Goal: Contribute content: Contribute content

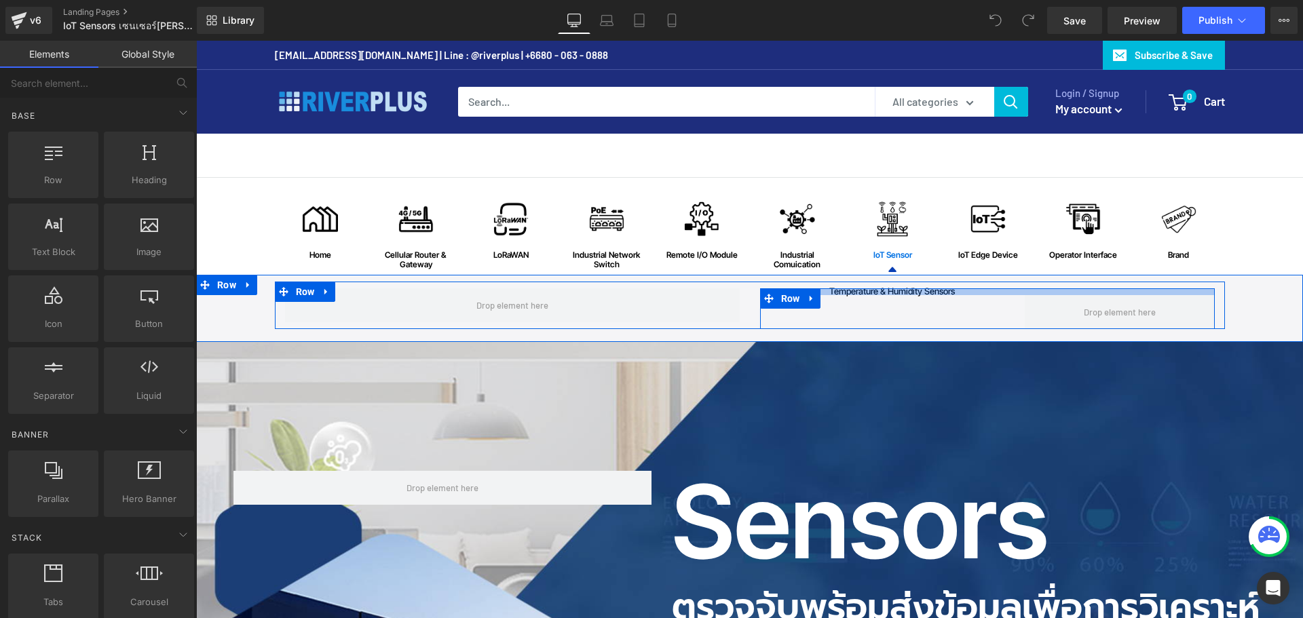
click at [957, 294] on div at bounding box center [987, 291] width 455 height 7
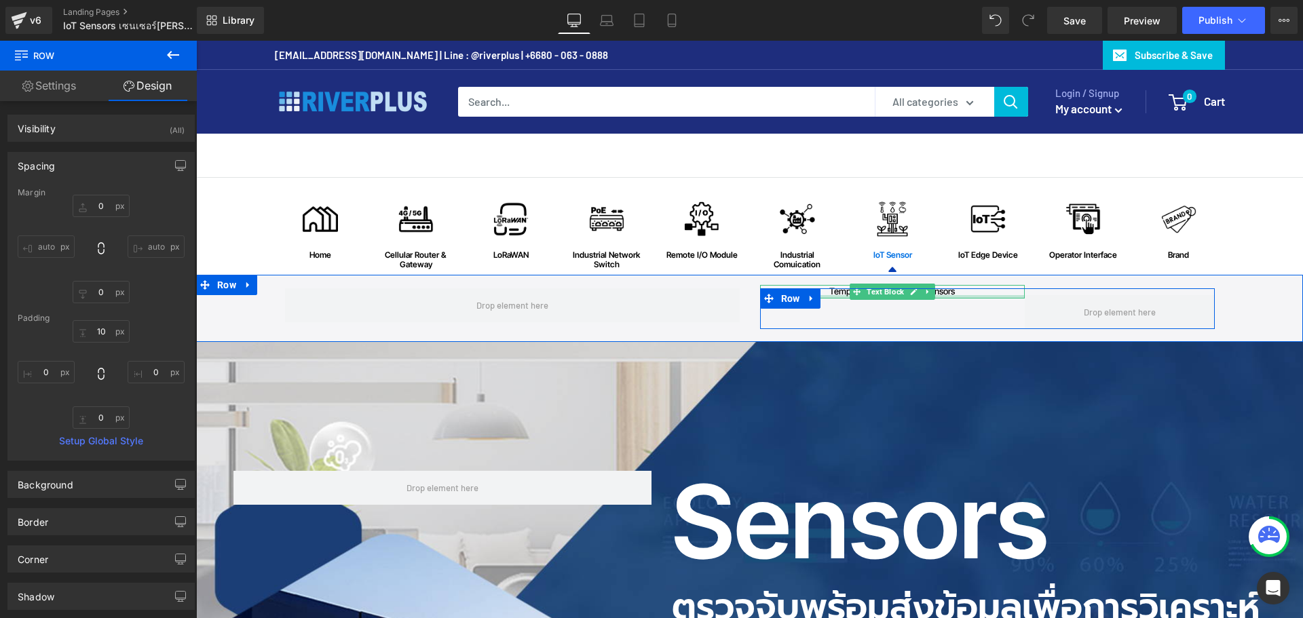
click at [944, 298] on div at bounding box center [892, 296] width 265 height 3
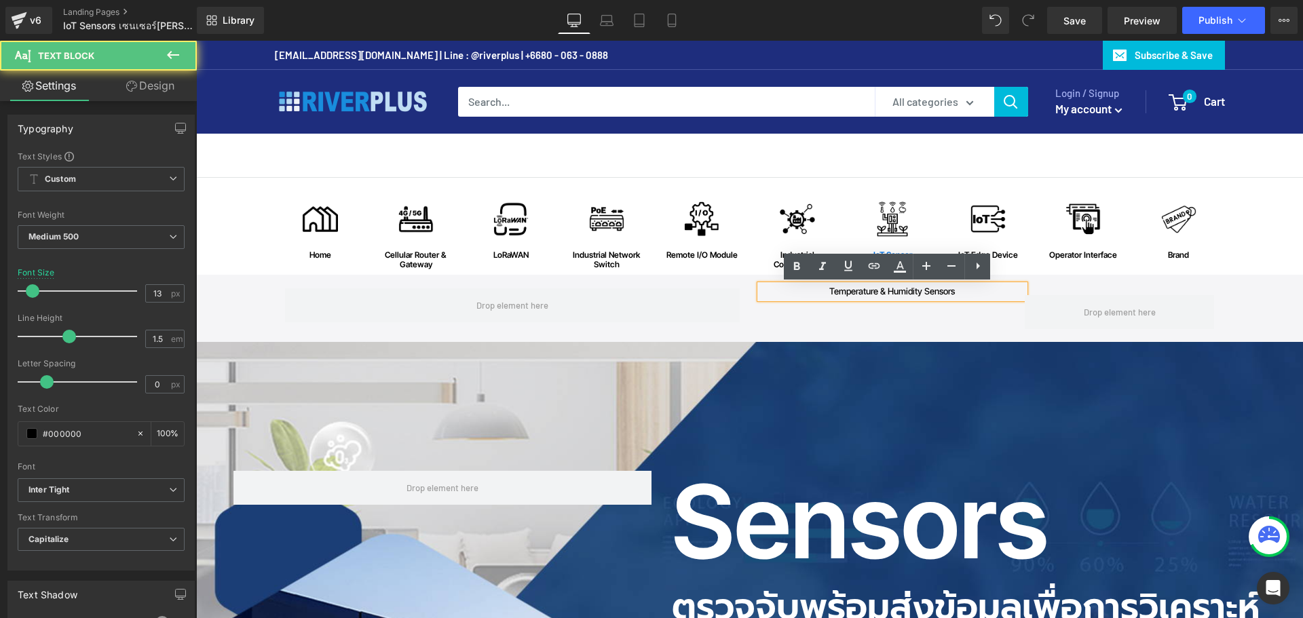
click at [959, 295] on p "temperature & humidity sensors" at bounding box center [892, 292] width 265 height 14
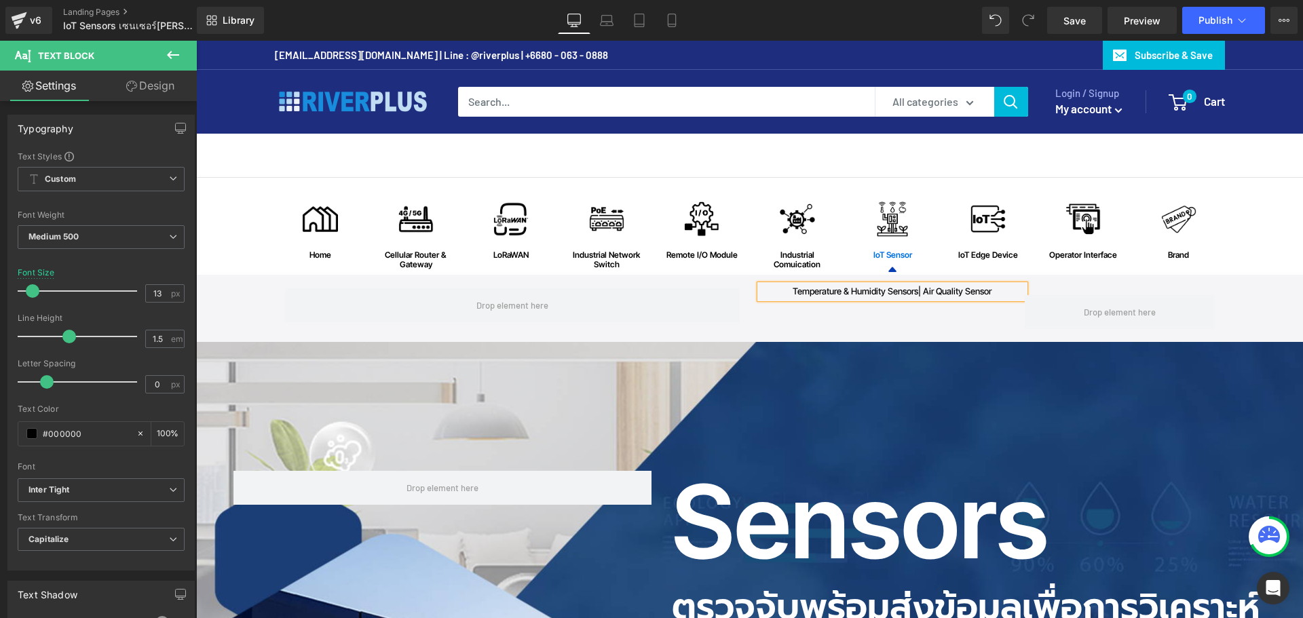
click at [925, 293] on p "temperature & humidity sensors | air quality sensor" at bounding box center [892, 292] width 265 height 14
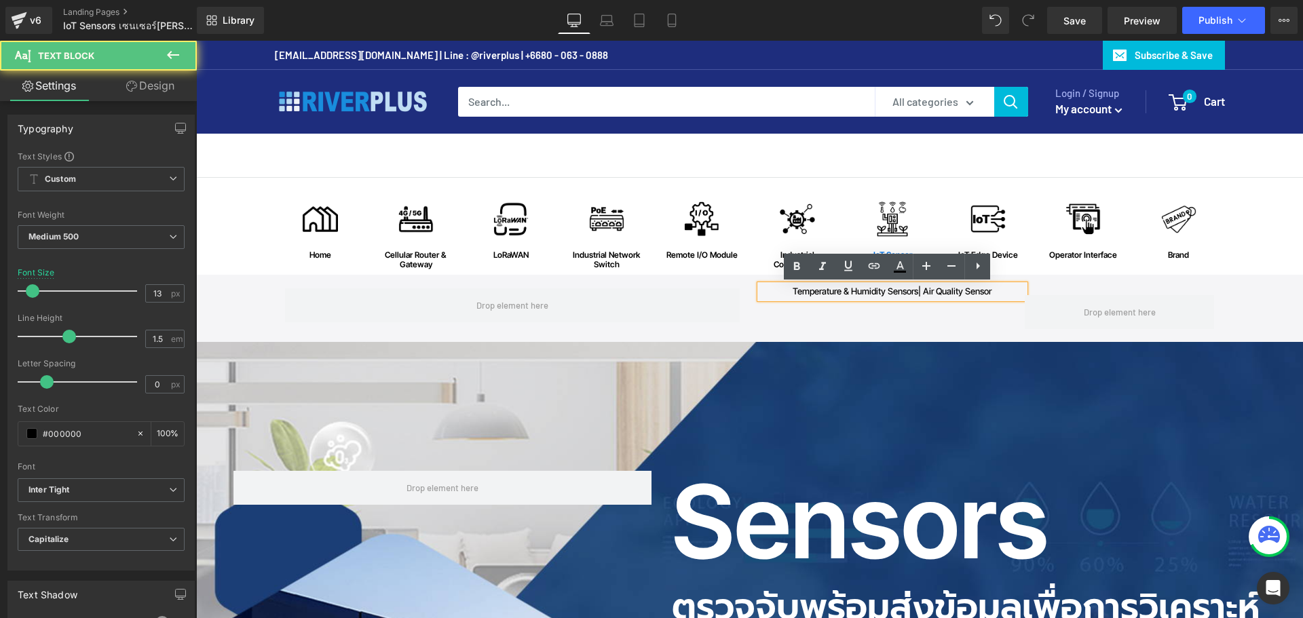
click at [918, 292] on p "temperature & humidity sensors | air quality sensor" at bounding box center [892, 292] width 265 height 14
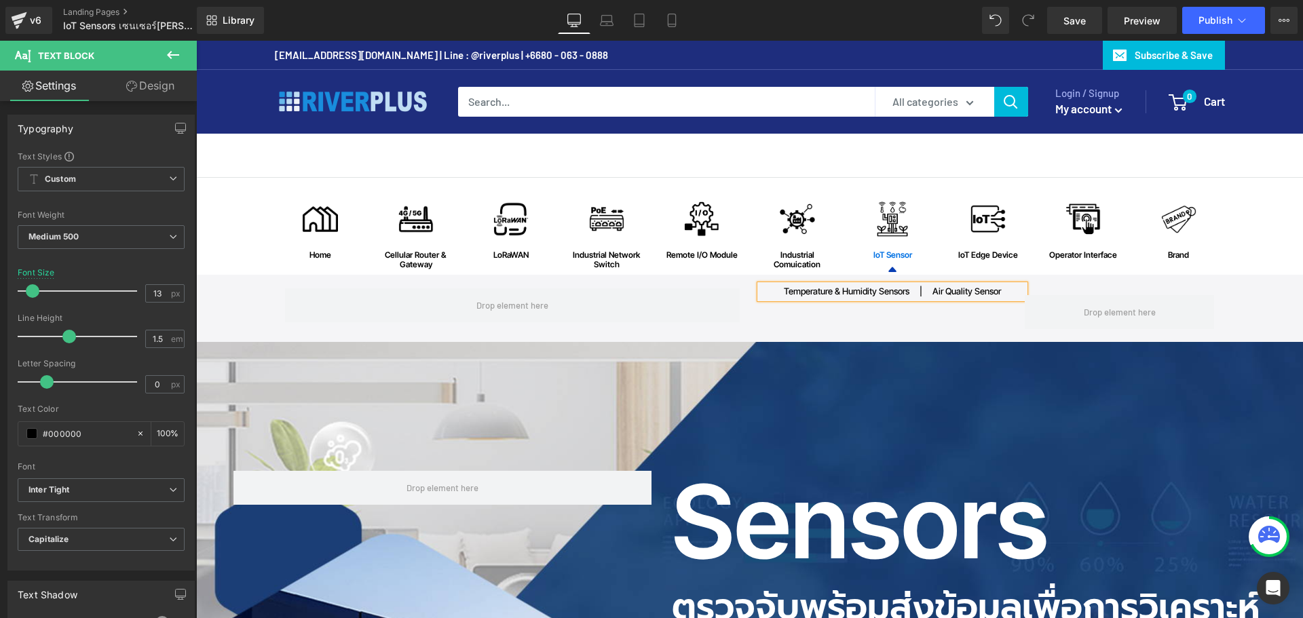
click at [949, 322] on div "temperature & humidity sensors | air quality sensor Text Block Row" at bounding box center [987, 308] width 455 height 41
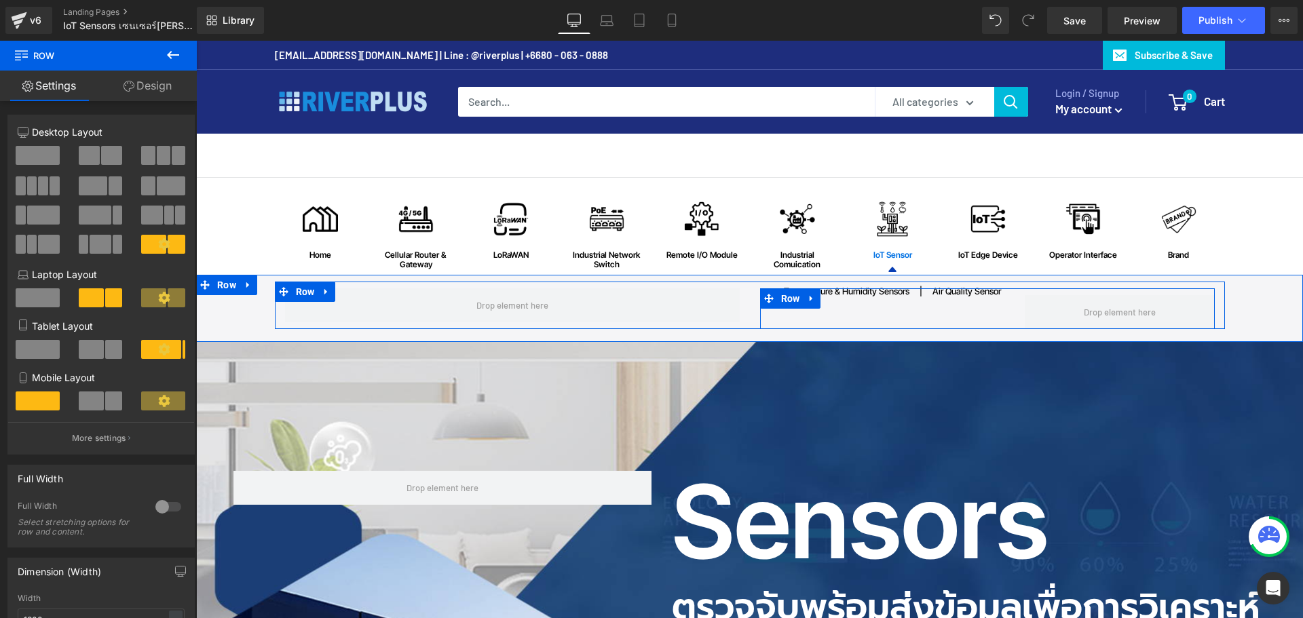
click at [887, 296] on span "Text Block" at bounding box center [885, 292] width 43 height 16
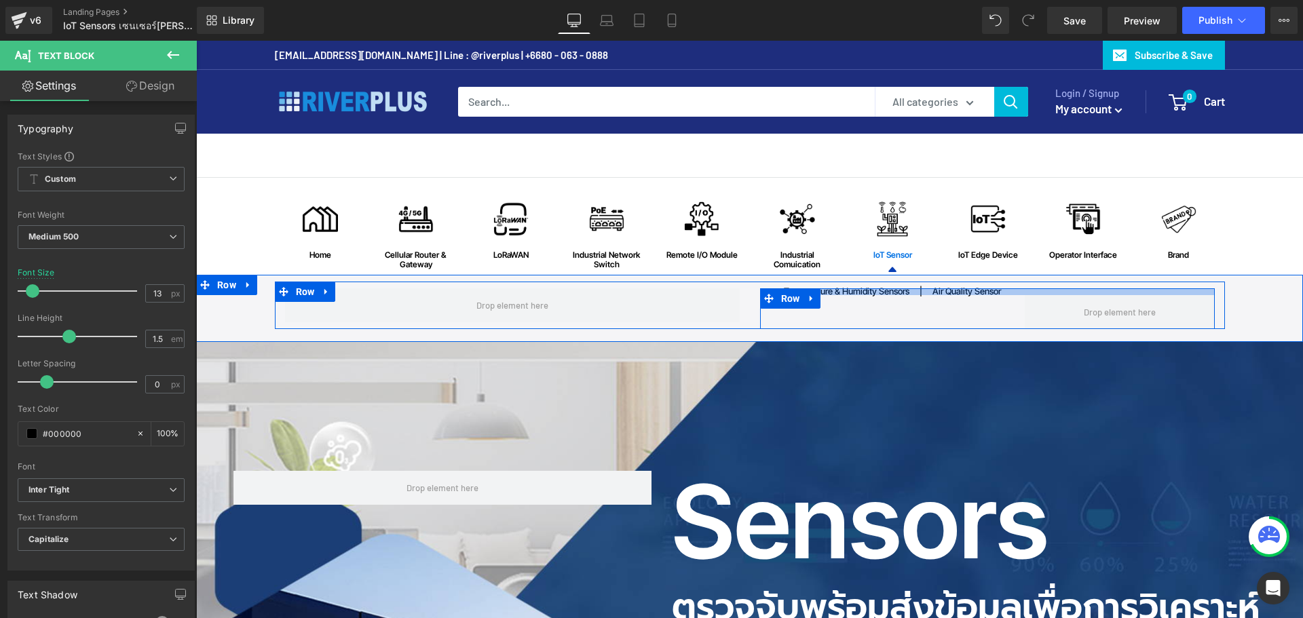
click at [902, 294] on div at bounding box center [987, 291] width 455 height 7
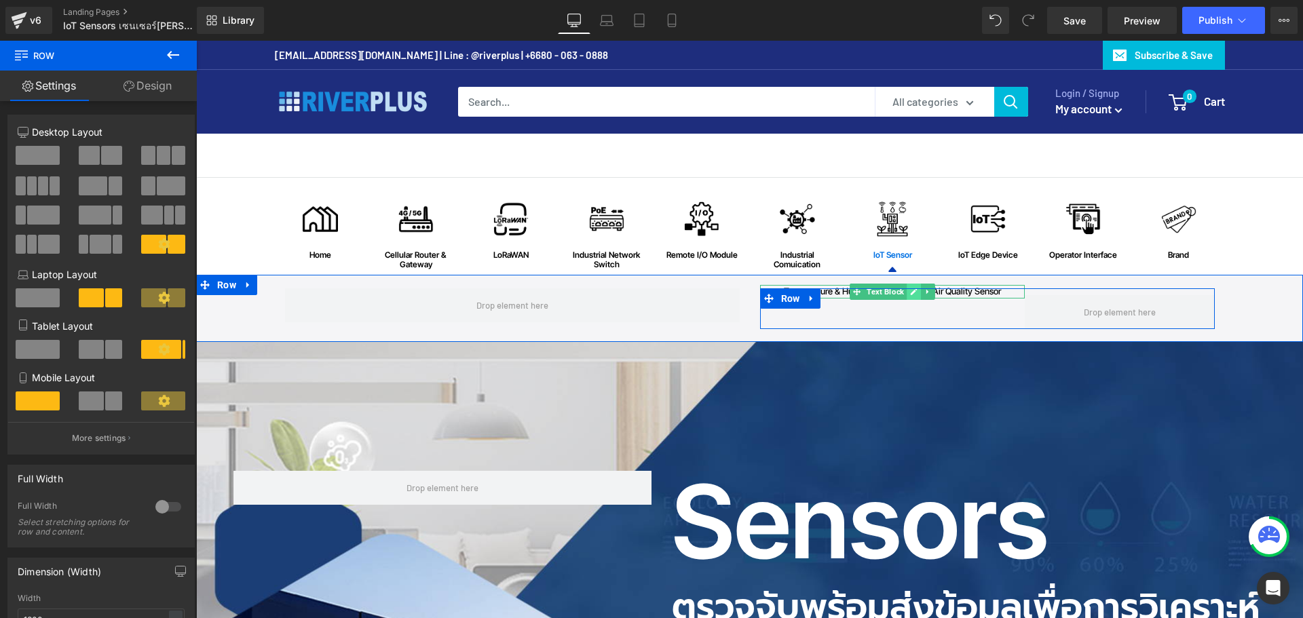
click at [910, 297] on link at bounding box center [913, 292] width 14 height 16
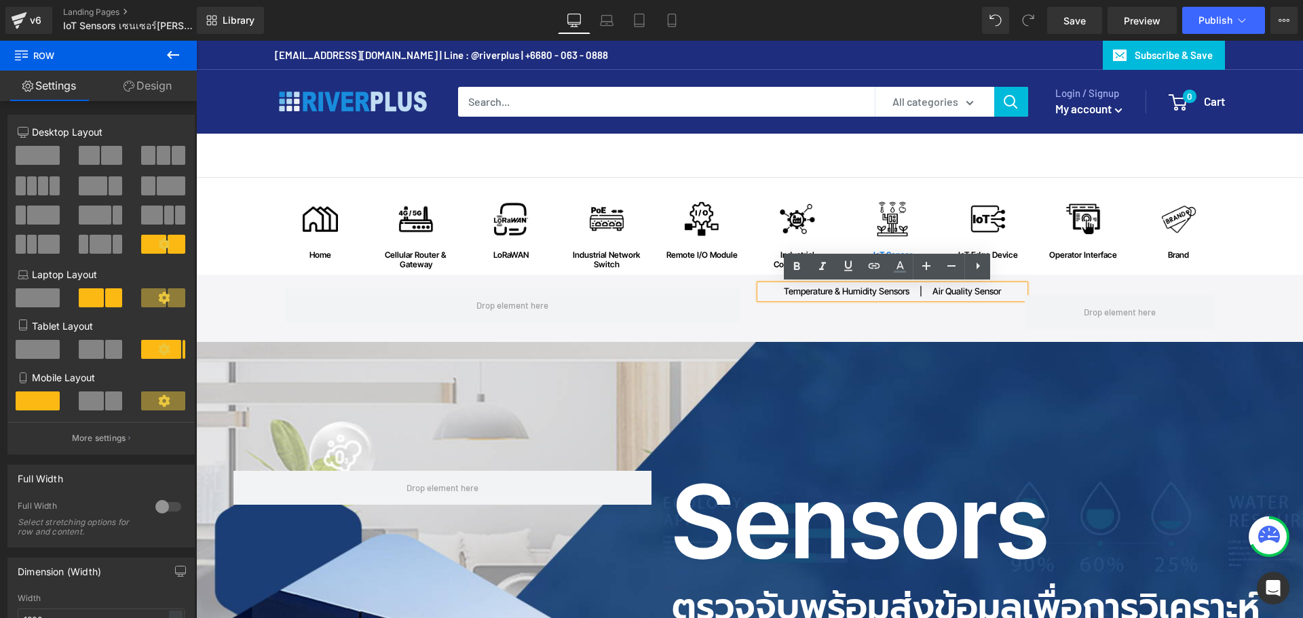
click at [906, 294] on p "temperature & humidity sensors | air quality sensor" at bounding box center [892, 292] width 265 height 14
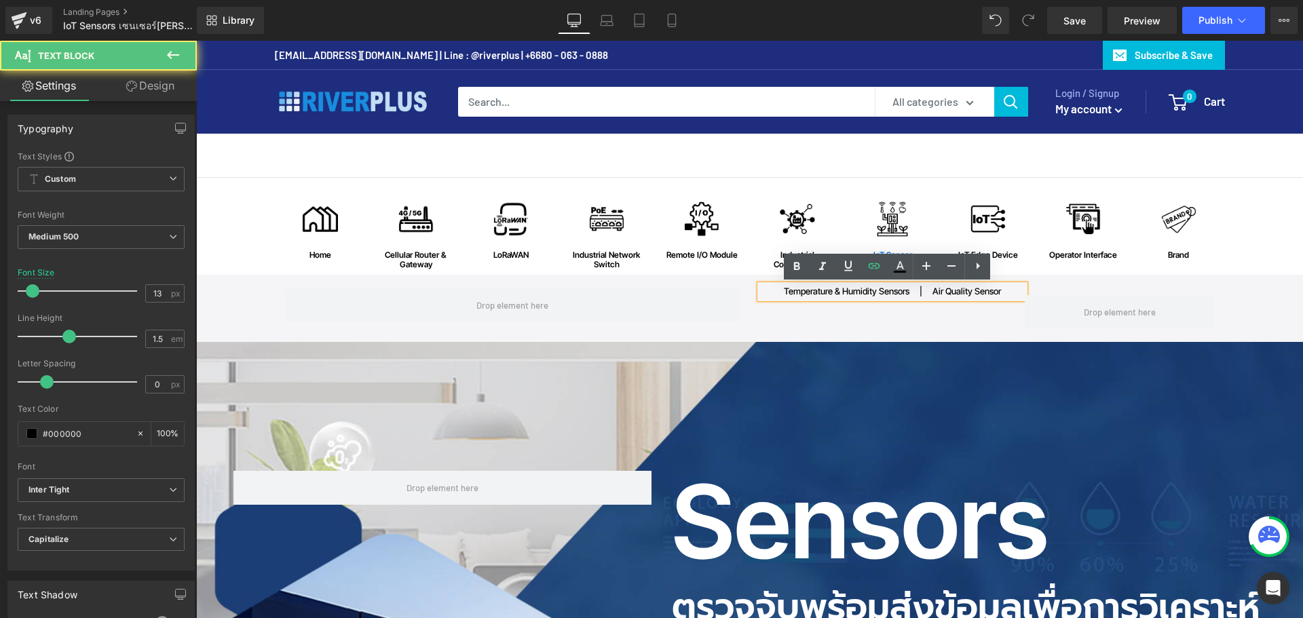
click at [930, 293] on p "temperature & humidity sensors | air quality sensor" at bounding box center [892, 292] width 265 height 14
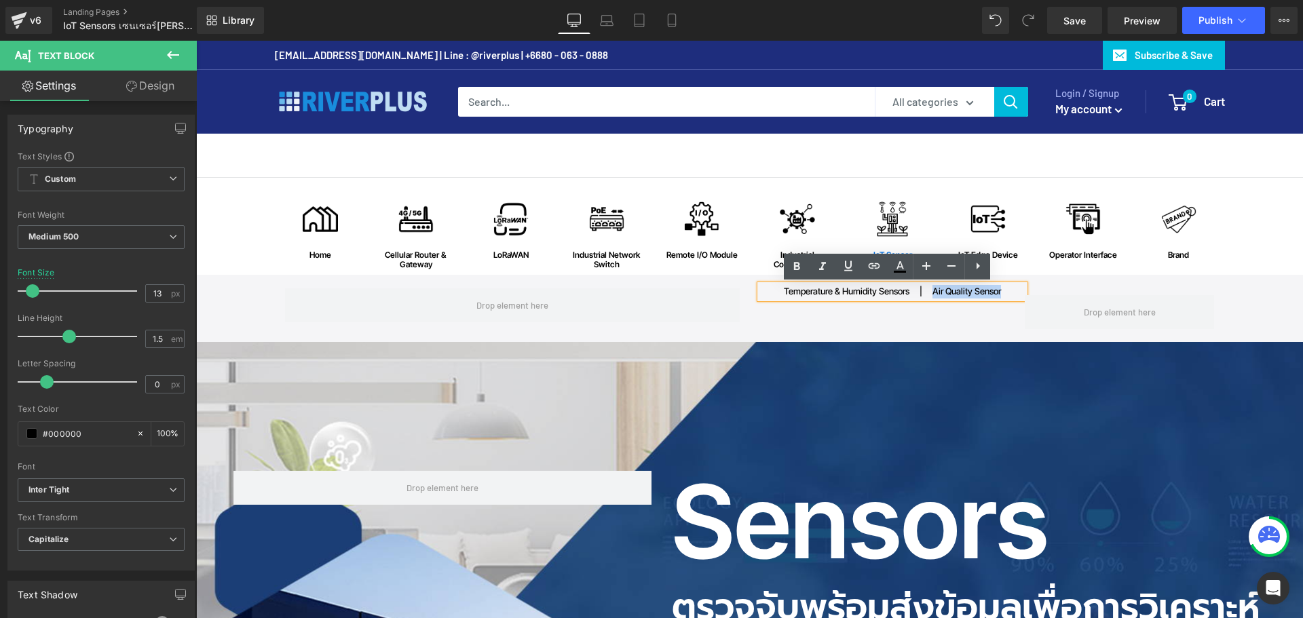
drag, startPoint x: 930, startPoint y: 292, endPoint x: 999, endPoint y: 292, distance: 69.2
click at [999, 292] on p "temperature & humidity sensors | air quality sensor" at bounding box center [892, 292] width 265 height 14
click at [879, 278] on link at bounding box center [874, 267] width 26 height 26
click at [1007, 0] on div "Text Color Highlight Color #333333 Edit or remove link: Edit - Unlink - Cancel" at bounding box center [651, 0] width 1303 height 0
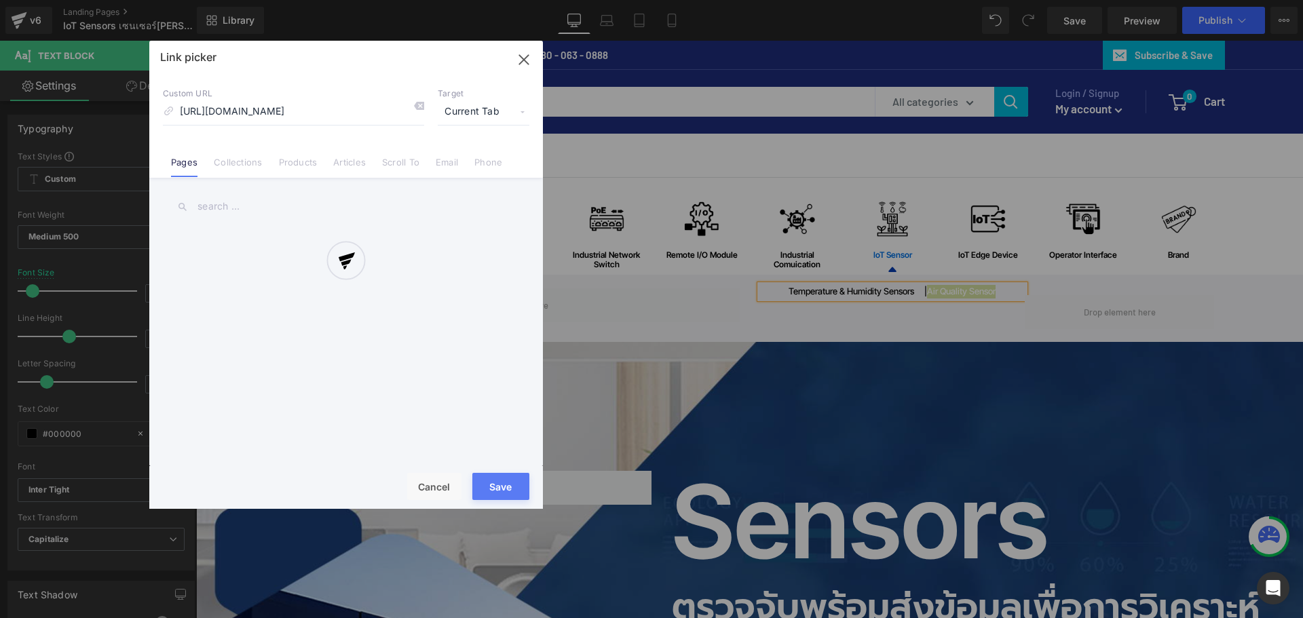
scroll to position [0, 104]
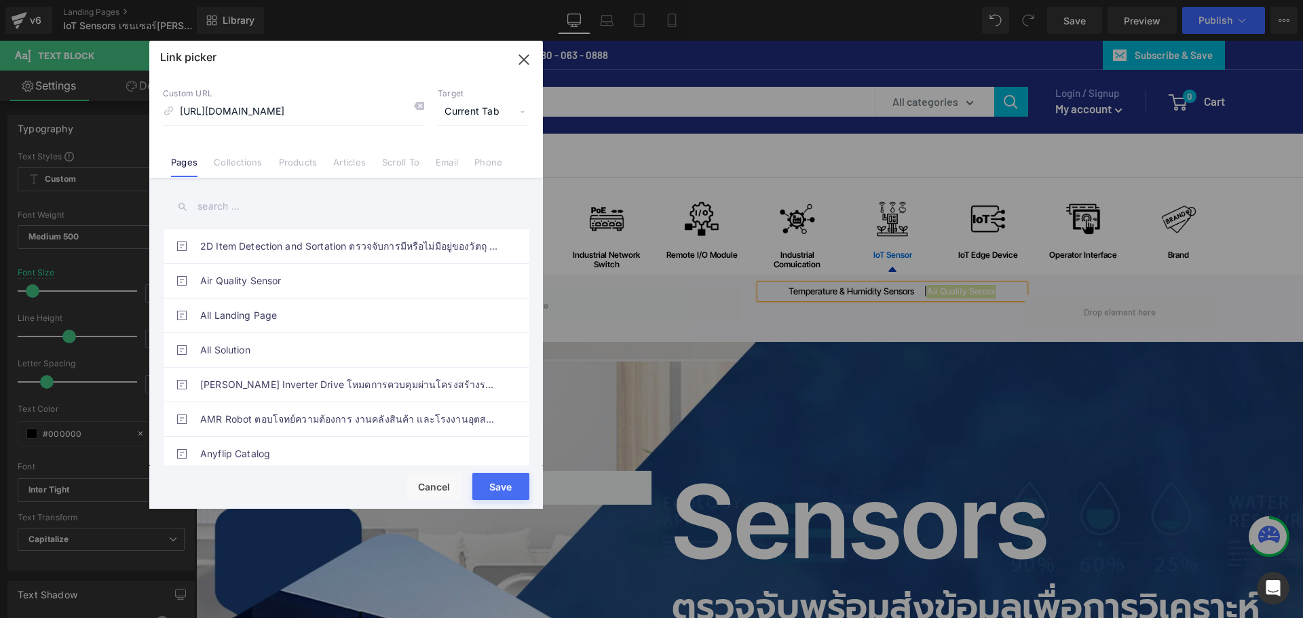
type input "[URL][DOMAIN_NAME]"
click at [499, 486] on button "Save" at bounding box center [500, 486] width 57 height 27
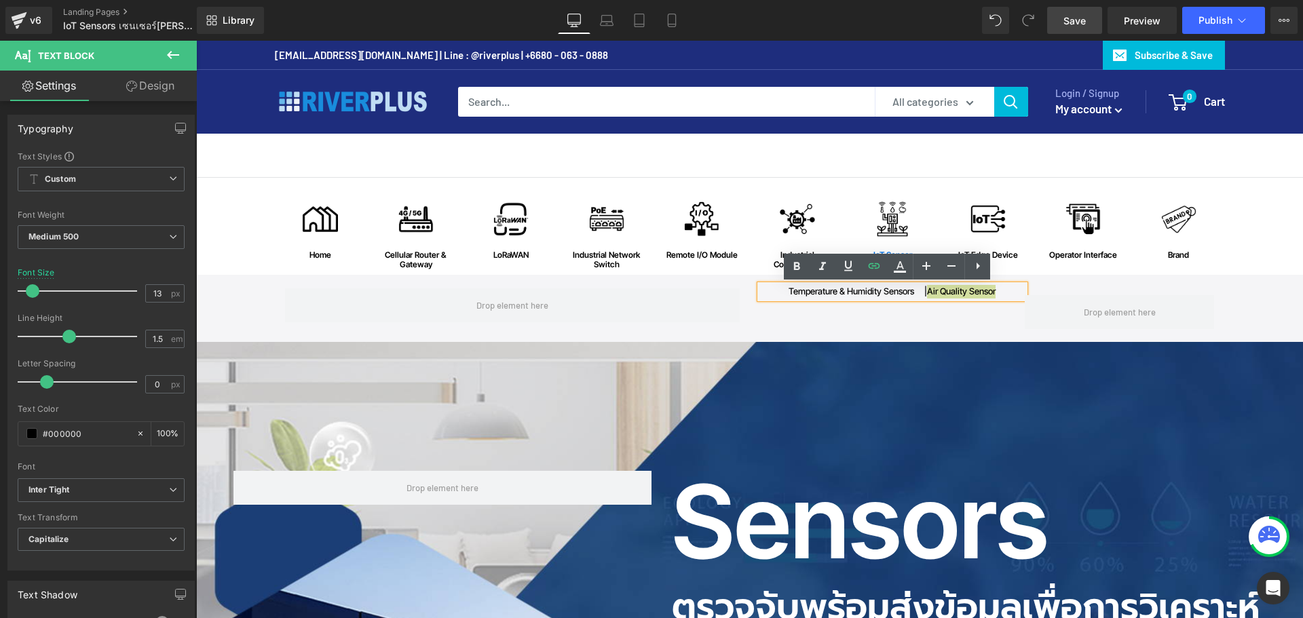
click at [1076, 18] on span "Save" at bounding box center [1074, 21] width 22 height 14
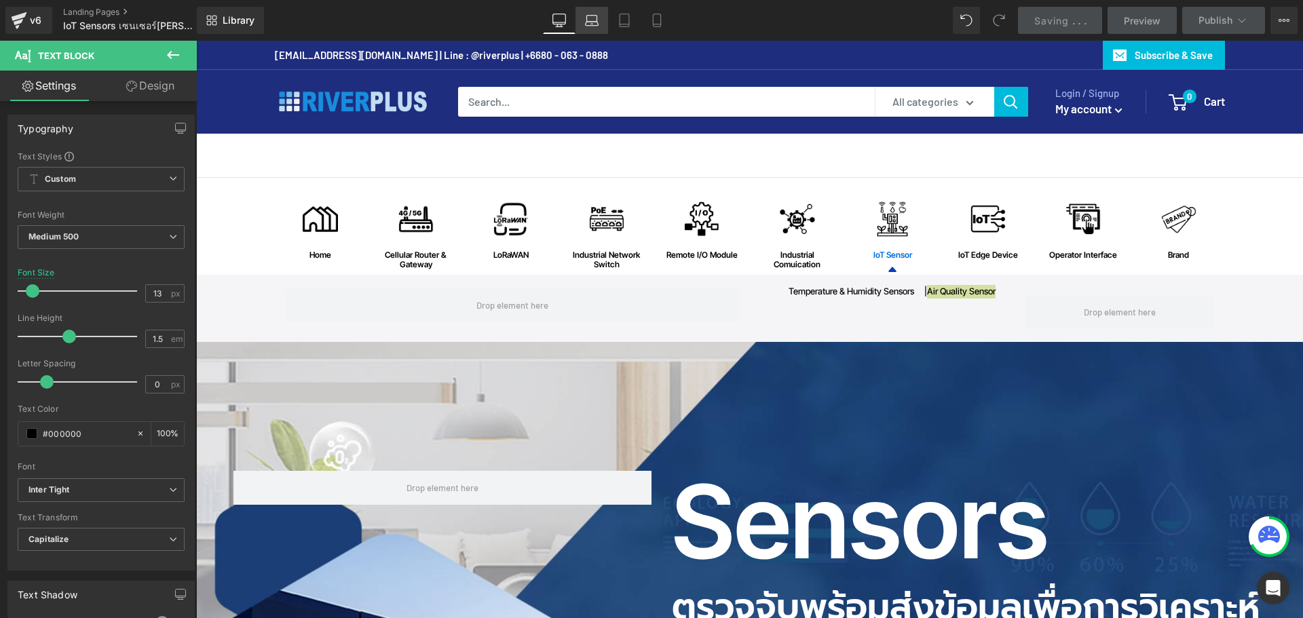
click at [597, 24] on icon at bounding box center [592, 21] width 14 height 14
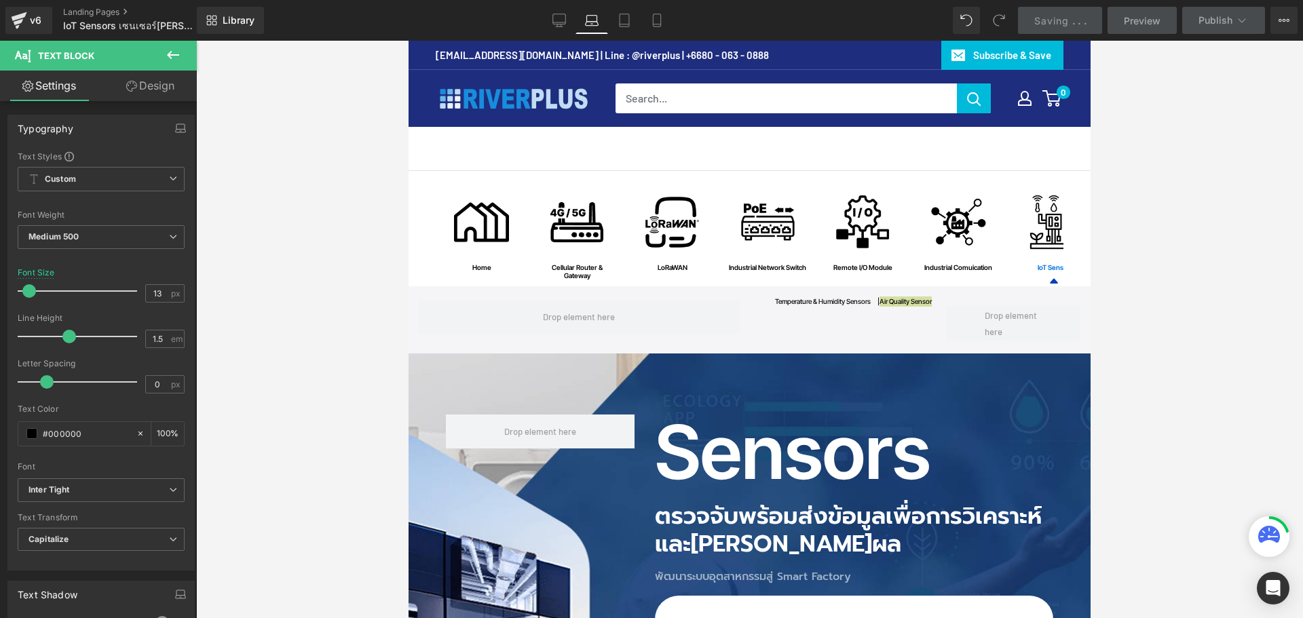
scroll to position [43, 0]
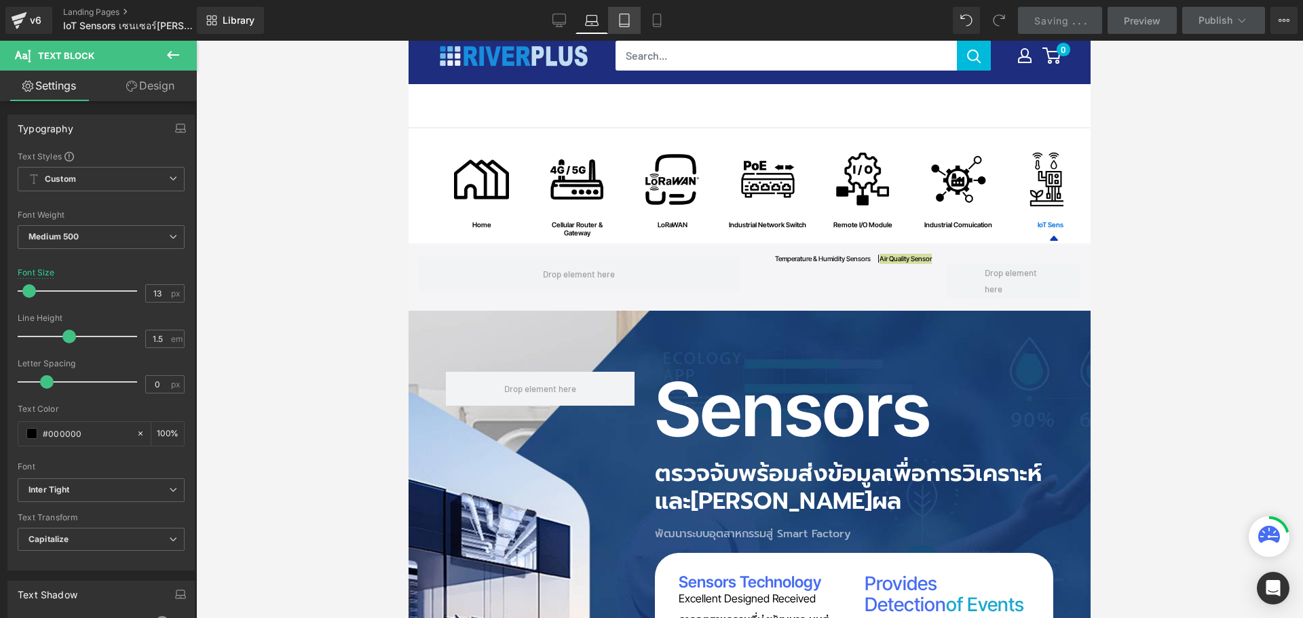
click at [632, 24] on link "Tablet" at bounding box center [624, 20] width 33 height 27
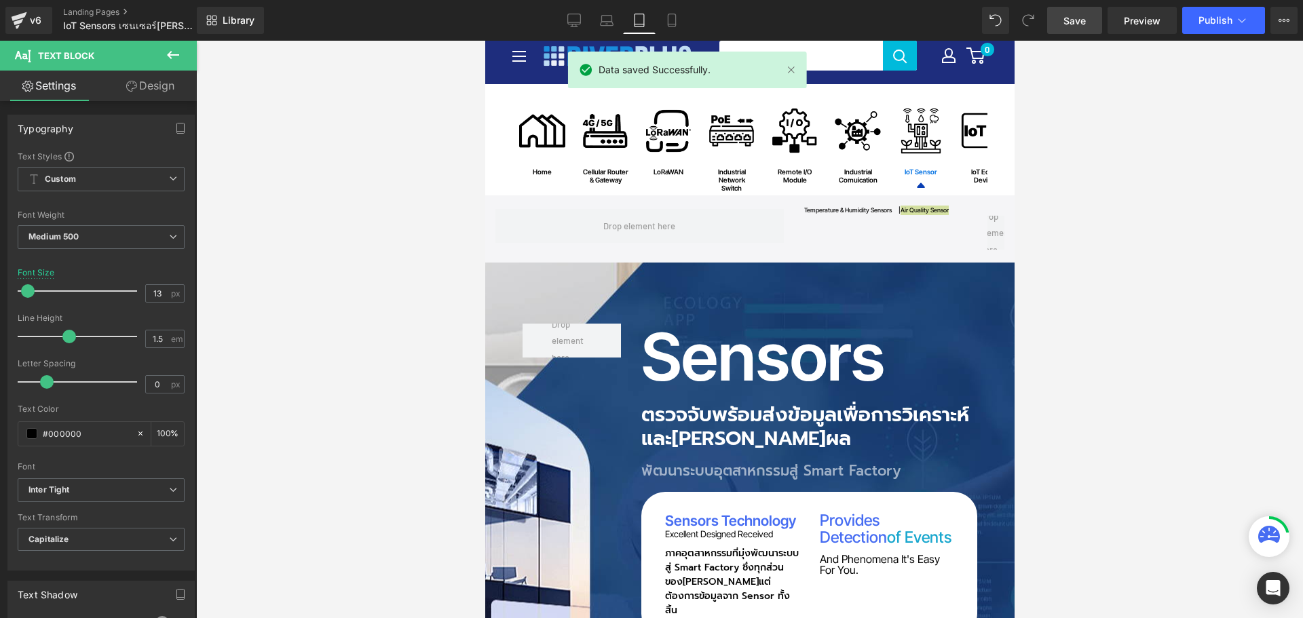
scroll to position [0, 0]
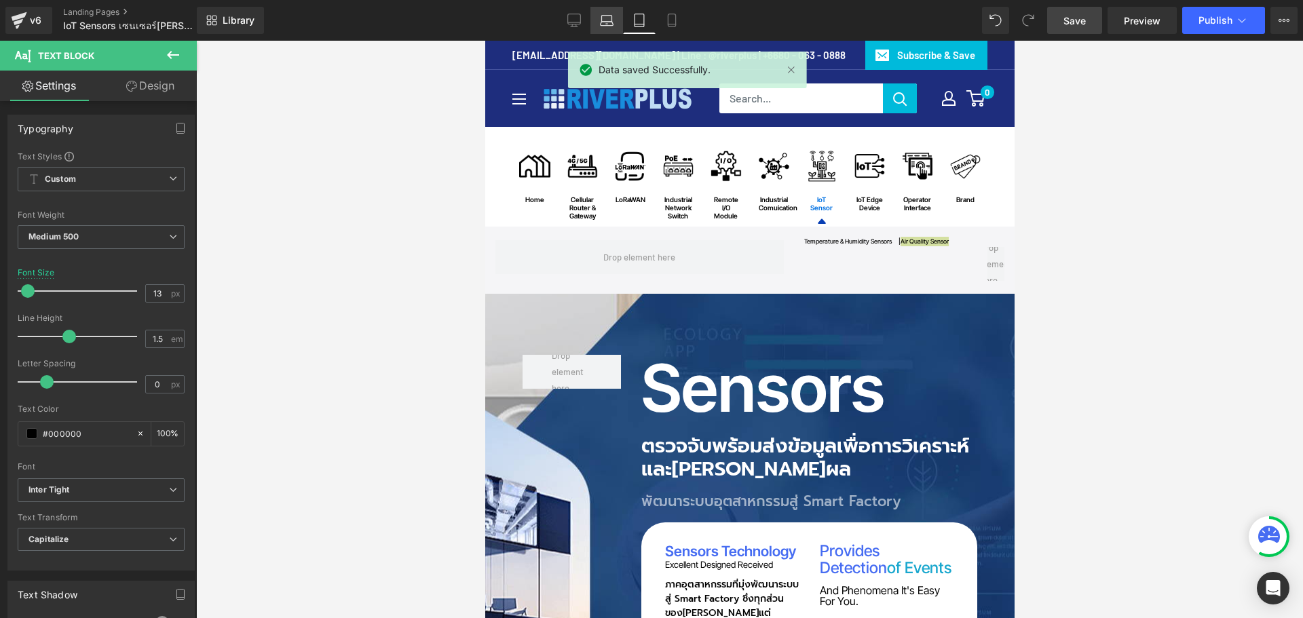
click at [607, 24] on icon at bounding box center [607, 24] width 2 height 0
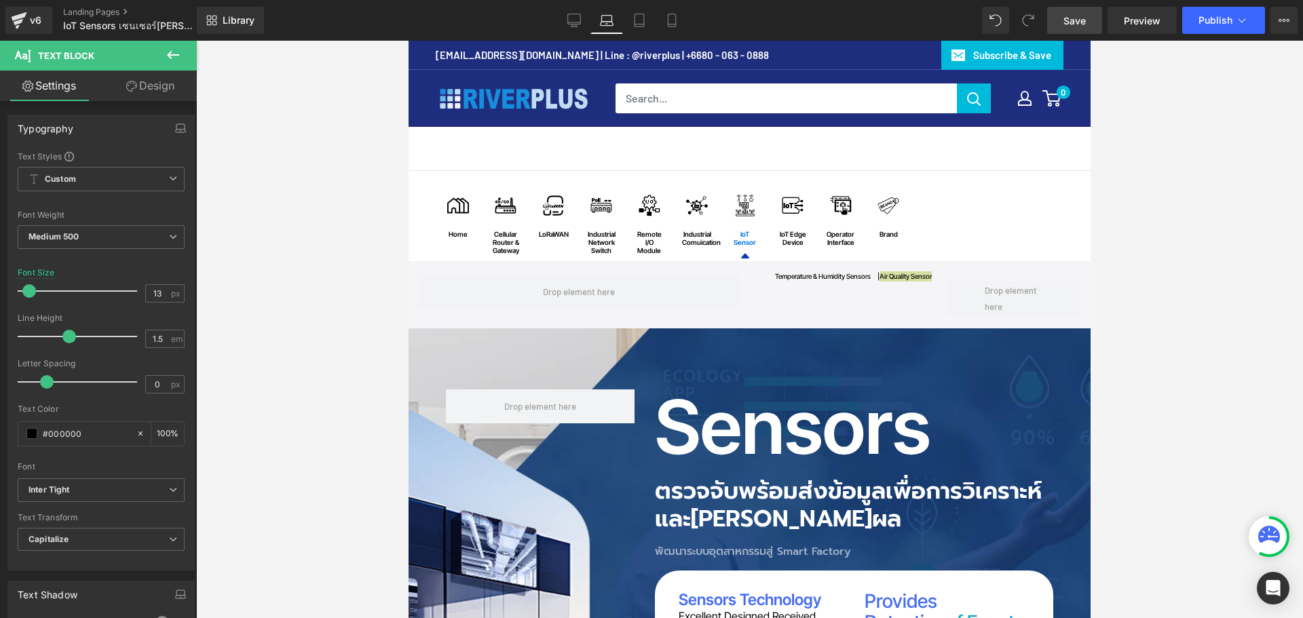
scroll to position [44, 0]
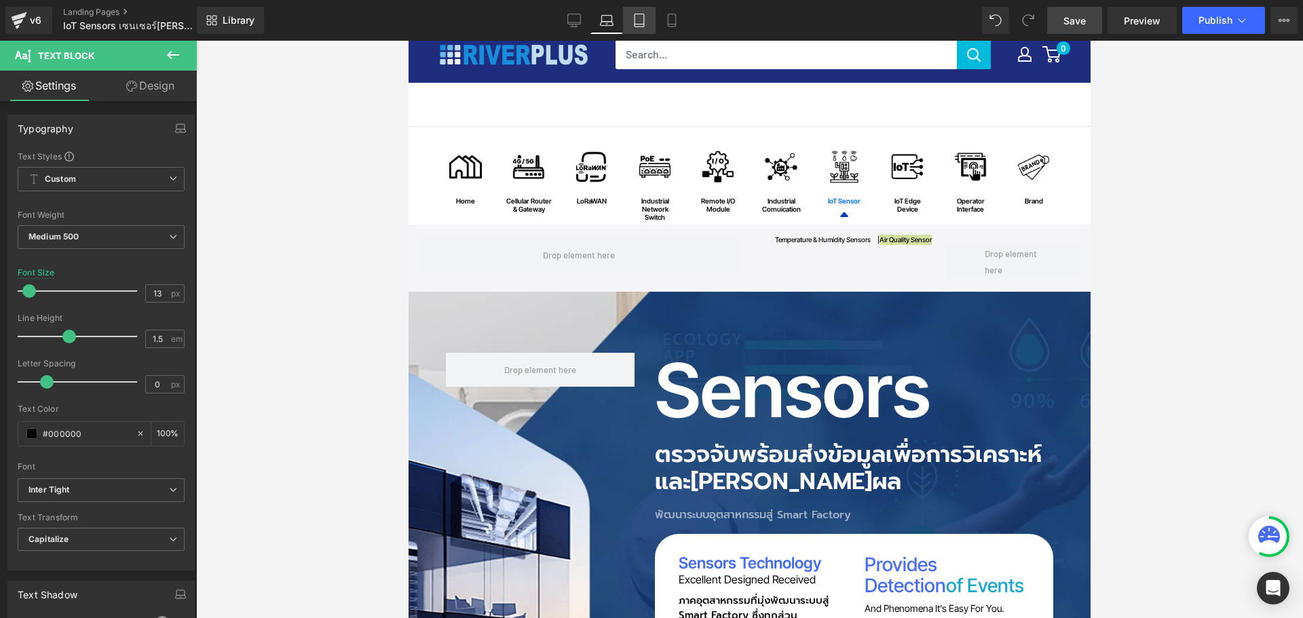
click at [646, 30] on link "Tablet" at bounding box center [639, 20] width 33 height 27
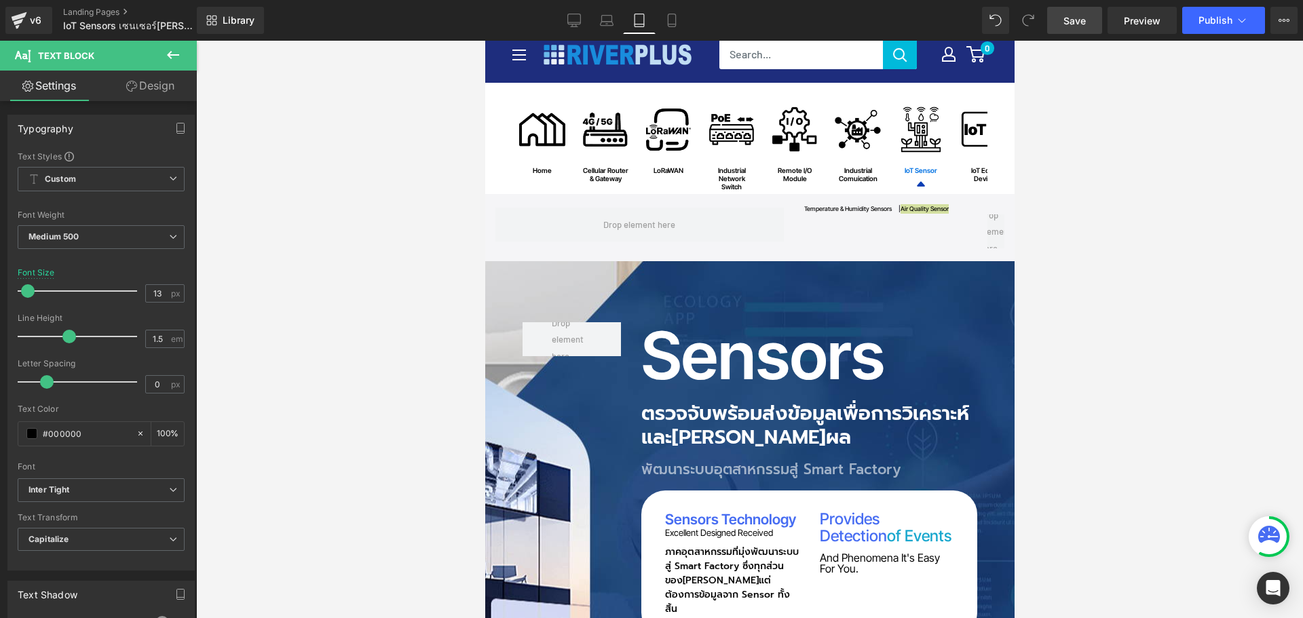
scroll to position [0, 0]
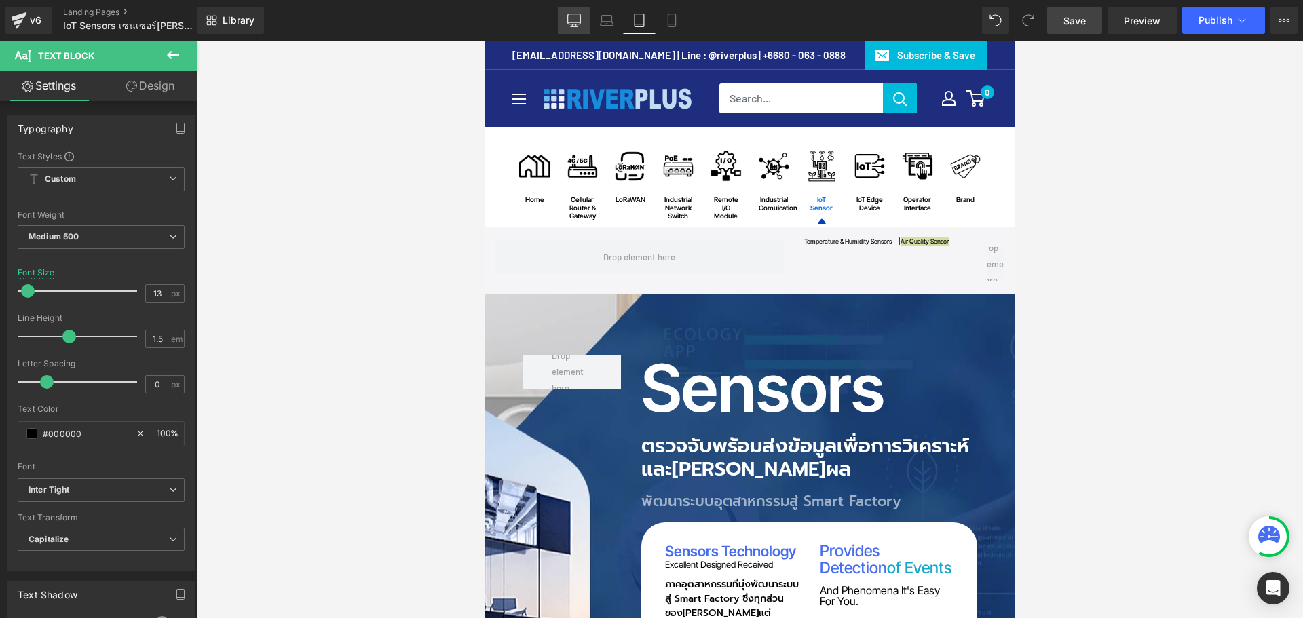
drag, startPoint x: 577, startPoint y: 28, endPoint x: 639, endPoint y: 88, distance: 85.9
click at [577, 28] on link "Desktop" at bounding box center [574, 20] width 33 height 27
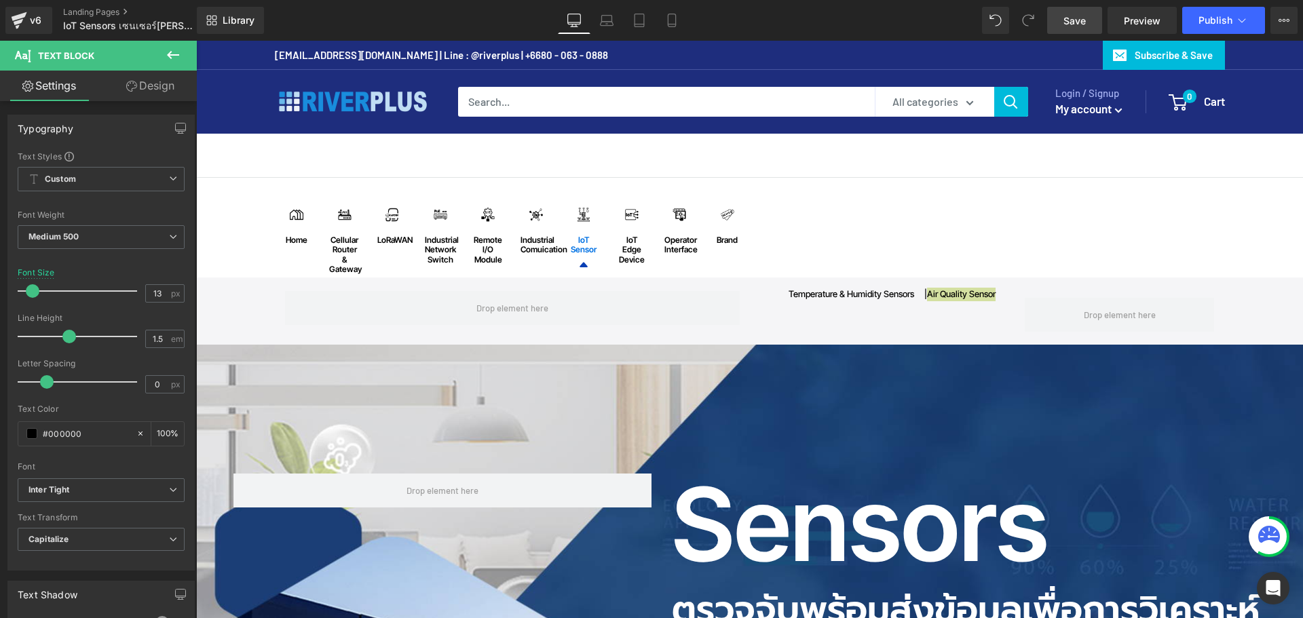
scroll to position [54, 0]
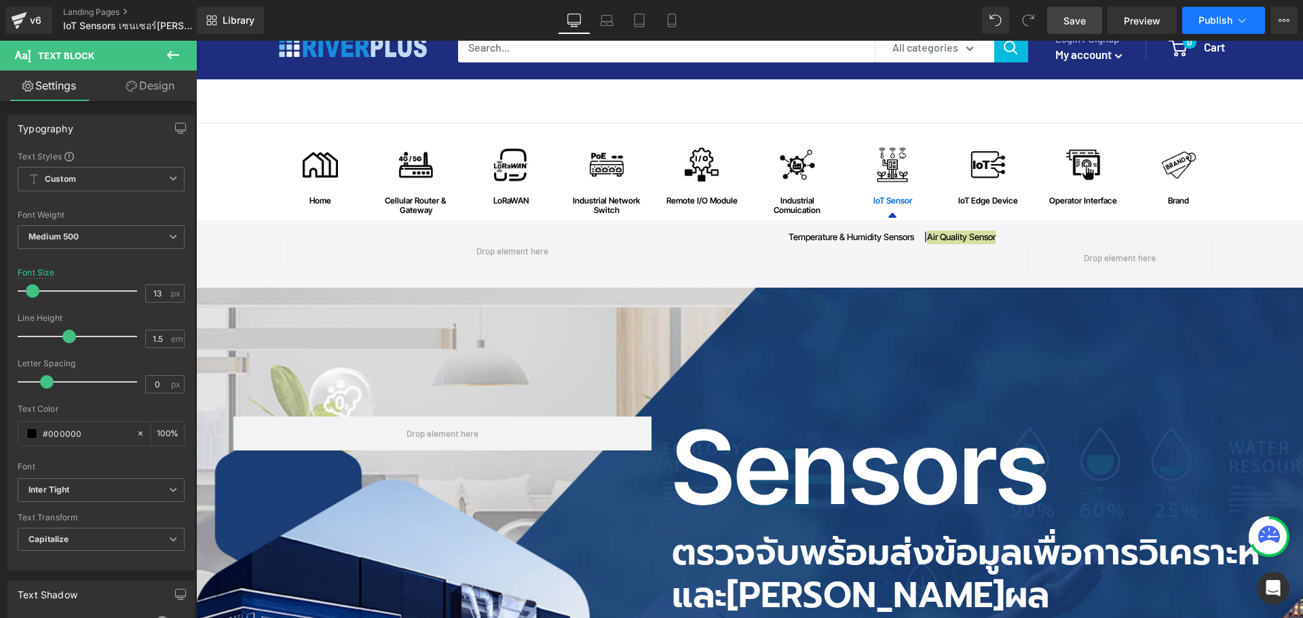
click at [1213, 24] on span "Publish" at bounding box center [1215, 20] width 34 height 11
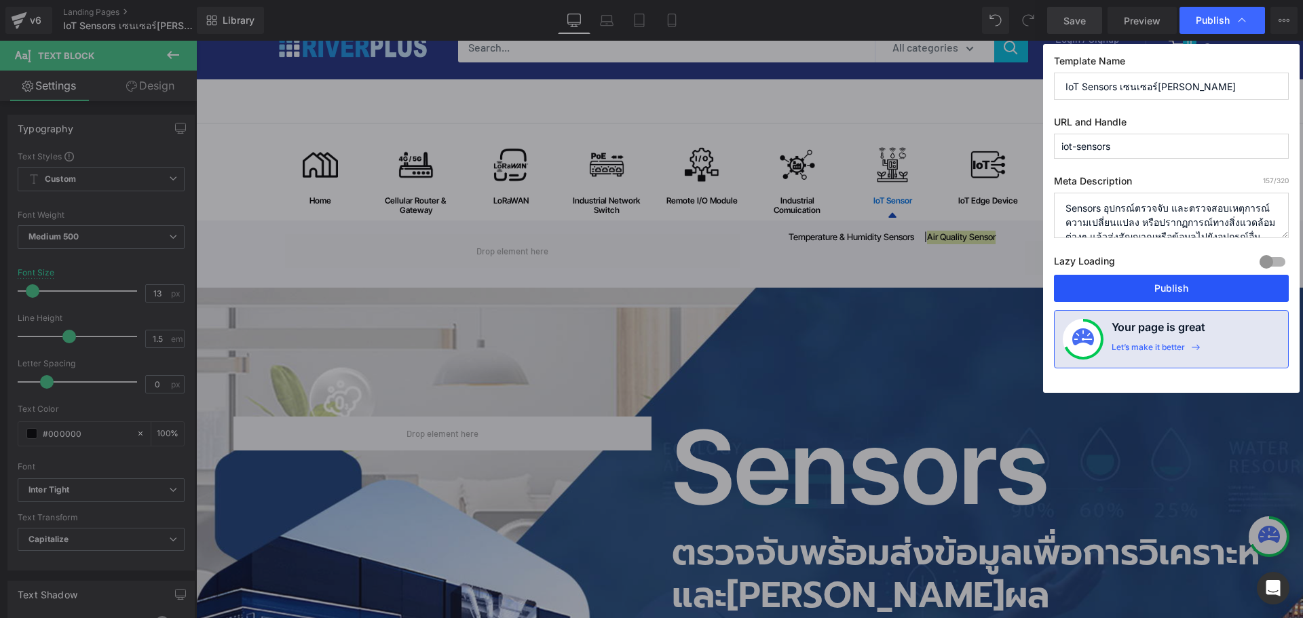
click at [1150, 282] on button "Publish" at bounding box center [1171, 288] width 235 height 27
